Goal: Find specific page/section: Find specific page/section

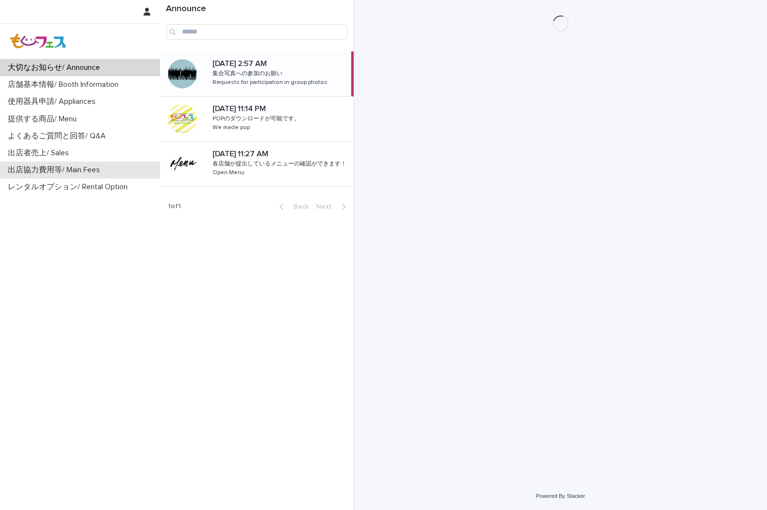
click at [62, 165] on p "出店協力費用等/ Main Fees" at bounding box center [56, 169] width 104 height 9
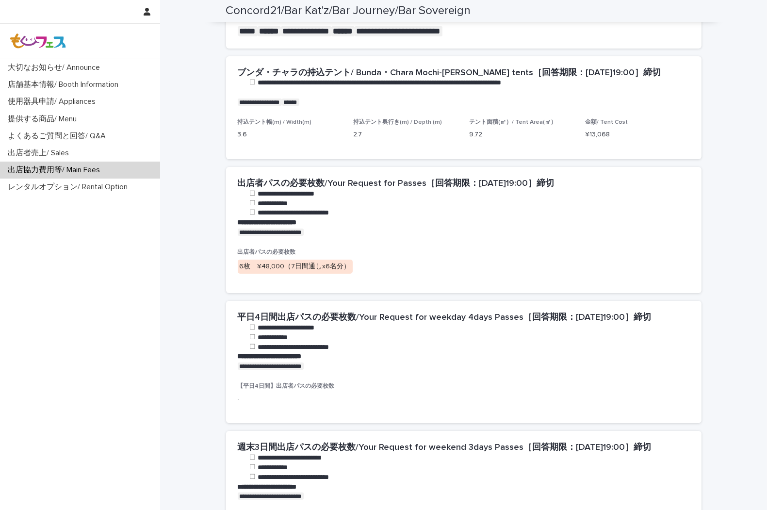
scroll to position [431, 0]
